Goal: Information Seeking & Learning: Learn about a topic

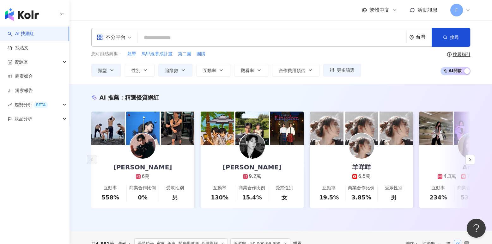
click at [214, 68] on span "互動率" at bounding box center [209, 70] width 13 height 5
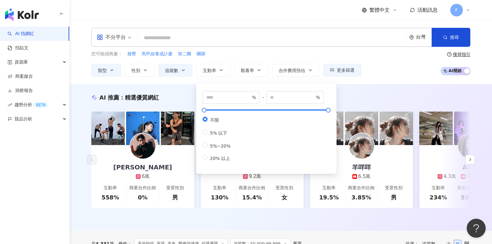
click at [214, 68] on span "互動率" at bounding box center [209, 70] width 13 height 5
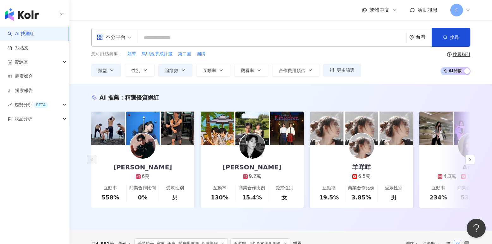
click at [183, 73] on button "追蹤數" at bounding box center [175, 70] width 34 height 13
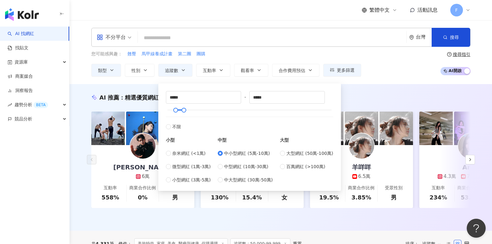
click at [387, 65] on div "您可能感興趣： 翹臀 馬甲線養成計畫 第二團 團購 類型 性別 追蹤數 互動率 觀看率 合作費用預估 更多篩選 ***** - ***** 不限 小型 奈米網…" at bounding box center [281, 64] width 380 height 26
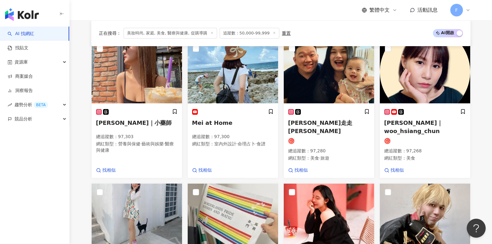
scroll to position [285, 0]
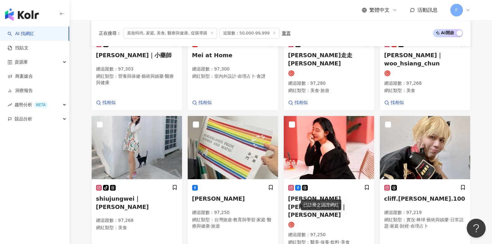
click at [321, 197] on span "周妍杏 Angeline Chou｜周妍杏" at bounding box center [317, 206] width 59 height 22
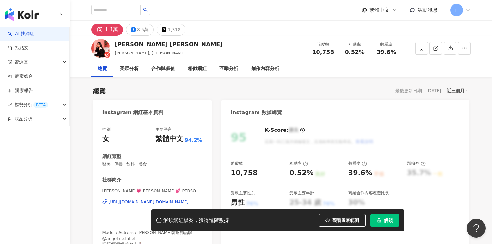
scroll to position [63, 0]
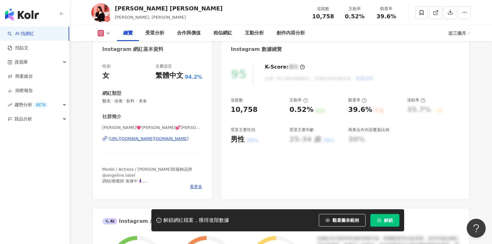
click at [165, 139] on div "[URL][DOMAIN_NAME][DOMAIN_NAME]" at bounding box center [149, 139] width 80 height 6
